Goal: Information Seeking & Learning: Learn about a topic

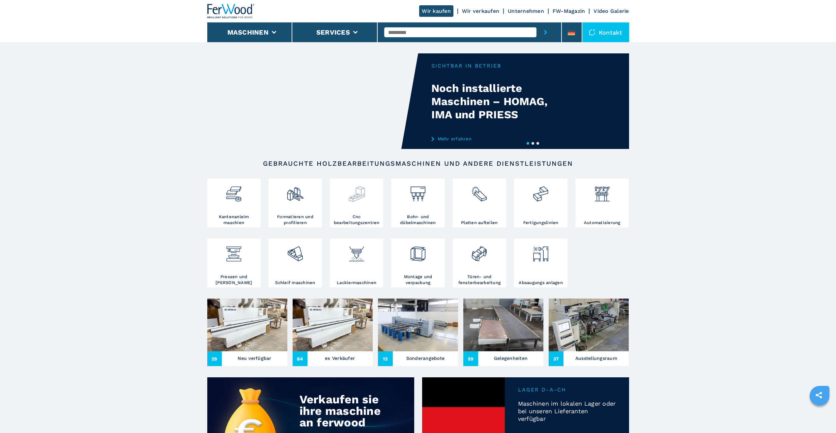
click at [365, 198] on img at bounding box center [356, 191] width 17 height 22
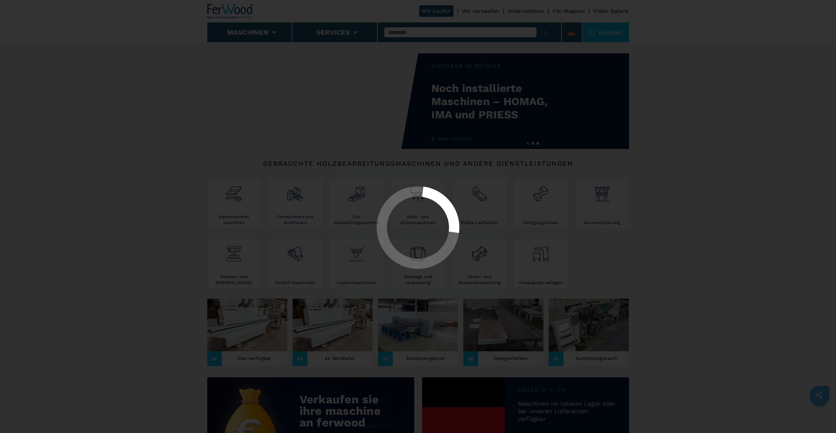
select select "**********"
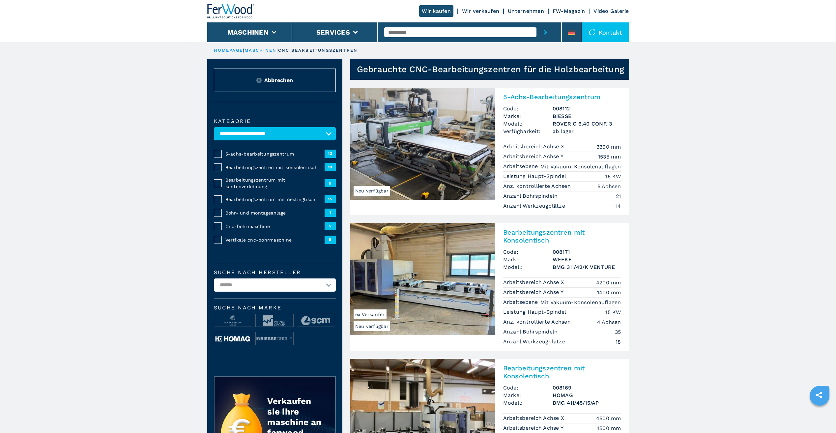
click at [235, 339] on img at bounding box center [233, 338] width 38 height 13
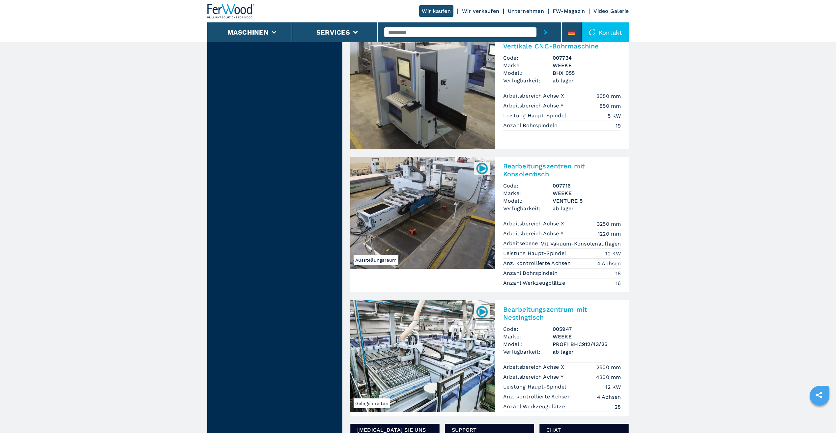
scroll to position [758, 0]
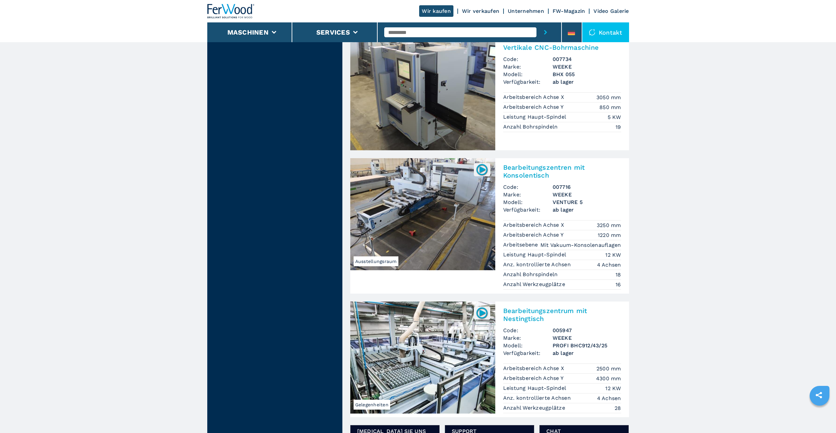
click at [425, 222] on img at bounding box center [422, 214] width 145 height 112
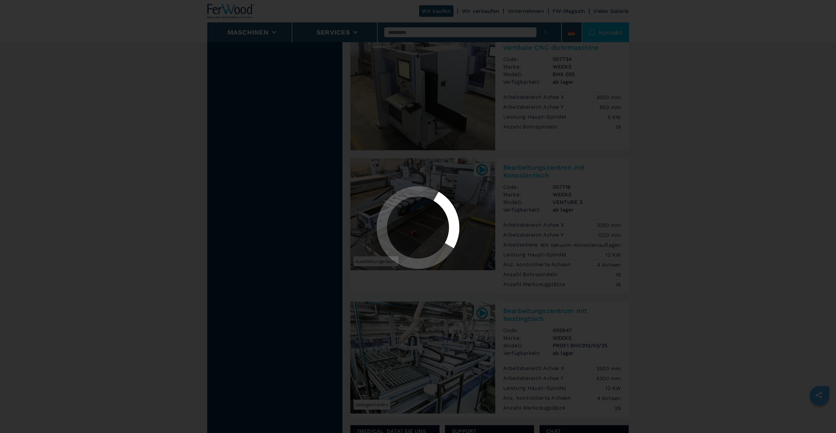
scroll to position [0, 0]
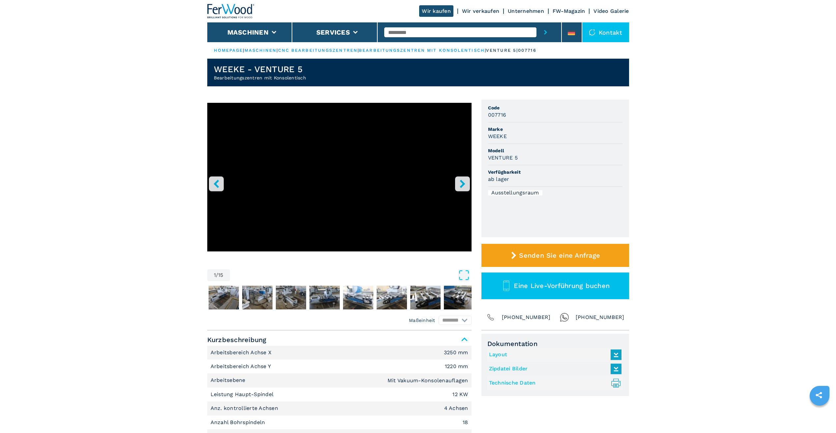
click at [503, 353] on link "Layout" at bounding box center [553, 354] width 129 height 11
drag, startPoint x: 484, startPoint y: 112, endPoint x: 507, endPoint y: 114, distance: 22.5
click at [507, 114] on ul "Code 007716 Marke WEEKE Modell VENTURE 5 Verfügbarkeit ab lager Ausstellungsraum" at bounding box center [555, 169] width 148 height 138
drag, startPoint x: 507, startPoint y: 114, endPoint x: 501, endPoint y: 115, distance: 5.8
copy h3 "007716"
